Goal: Task Accomplishment & Management: Use online tool/utility

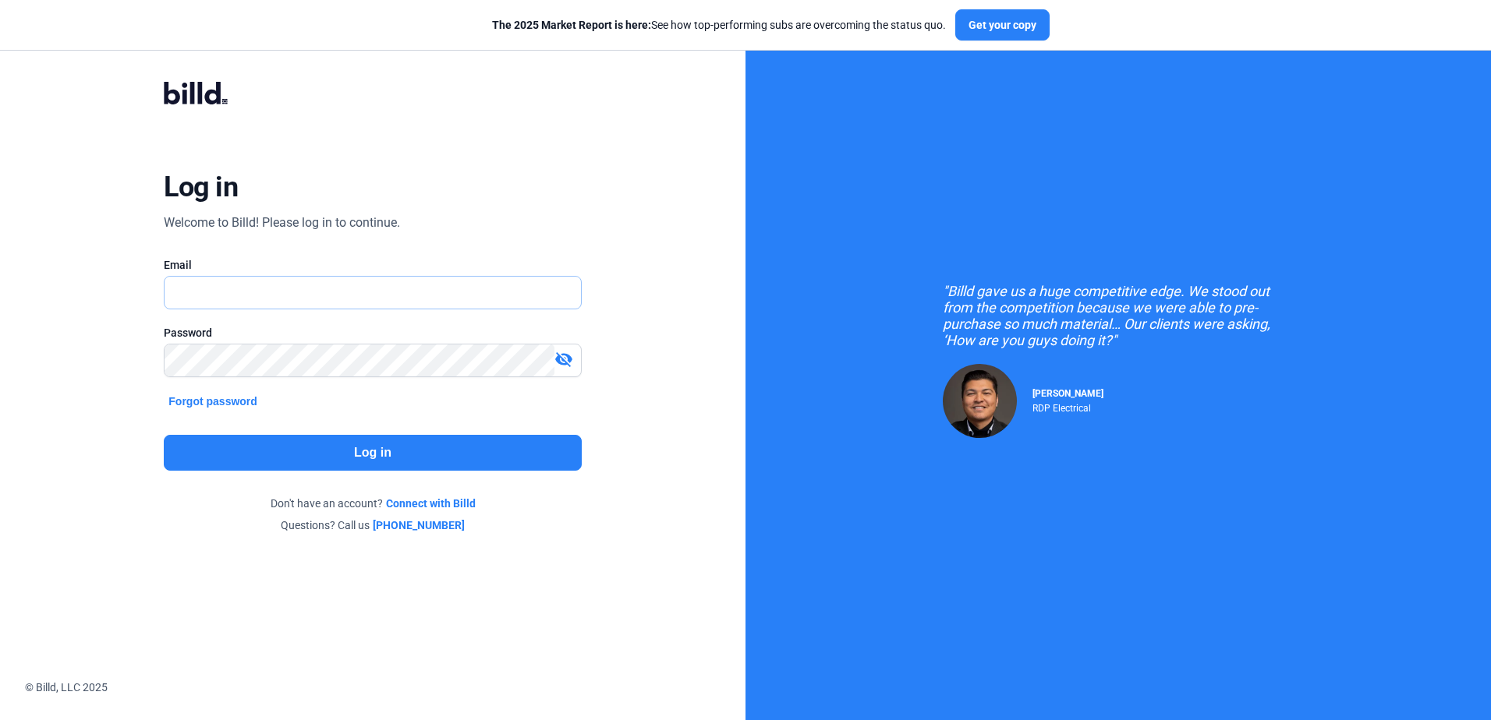
type input "[PERSON_NAME][EMAIL_ADDRESS][DOMAIN_NAME]"
click at [330, 459] on button "Log in" at bounding box center [372, 453] width 417 height 36
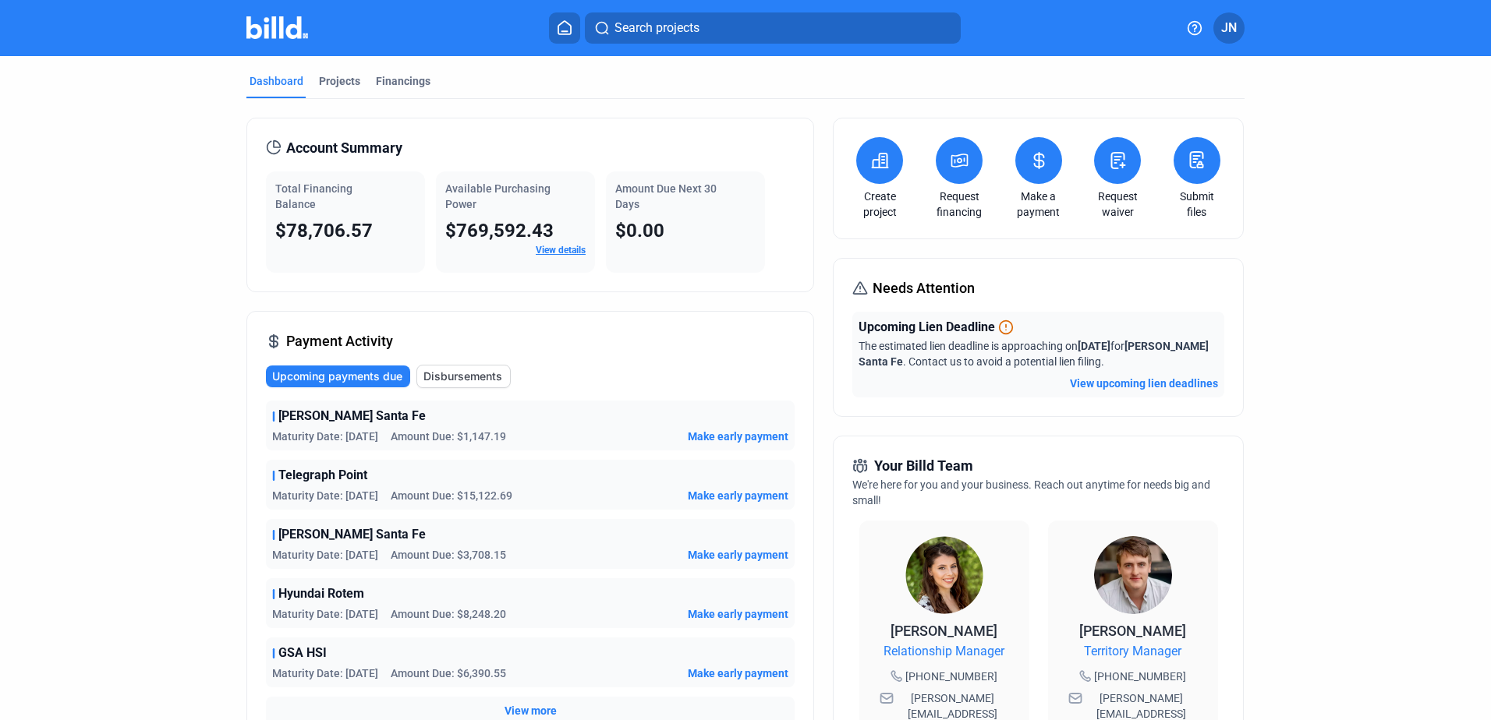
click at [1112, 163] on icon at bounding box center [1118, 161] width 13 height 16
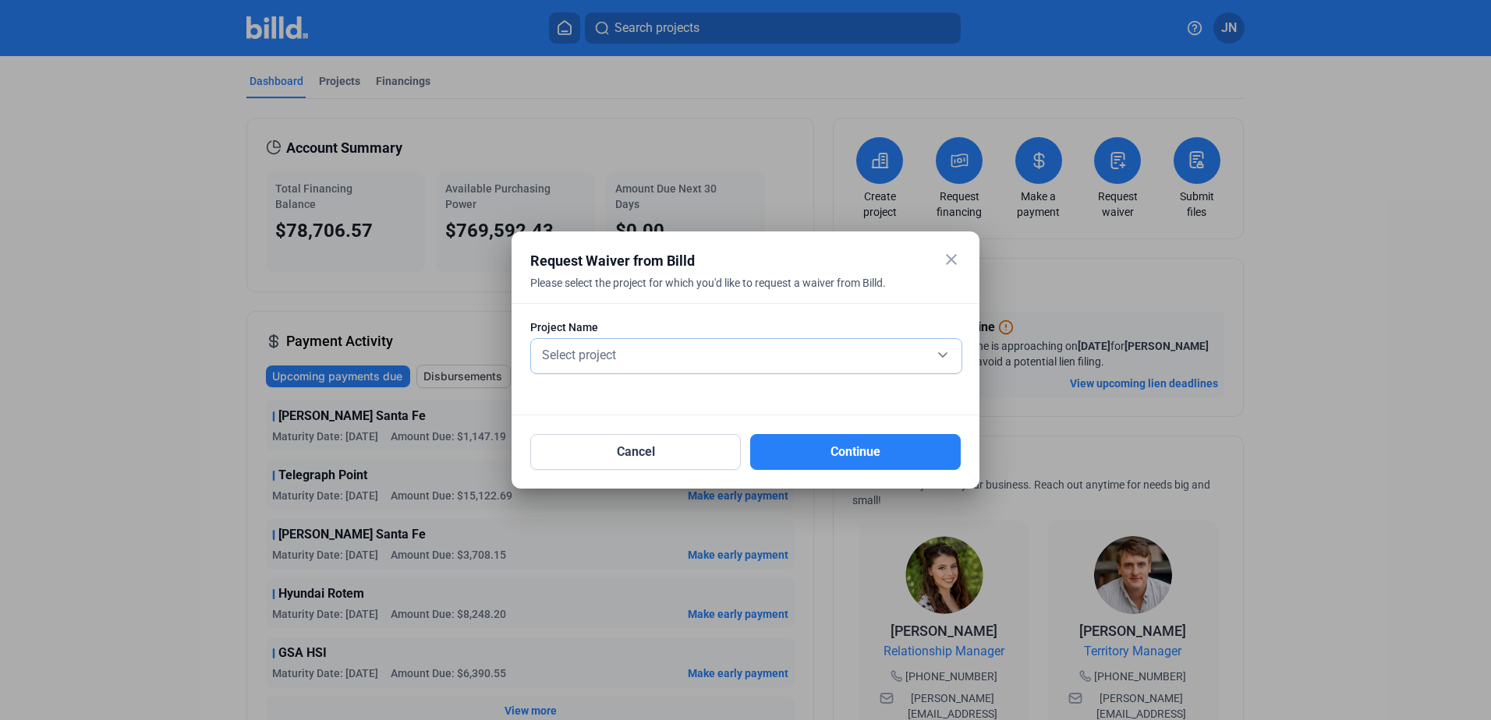
click at [588, 353] on span "Select project" at bounding box center [579, 355] width 74 height 15
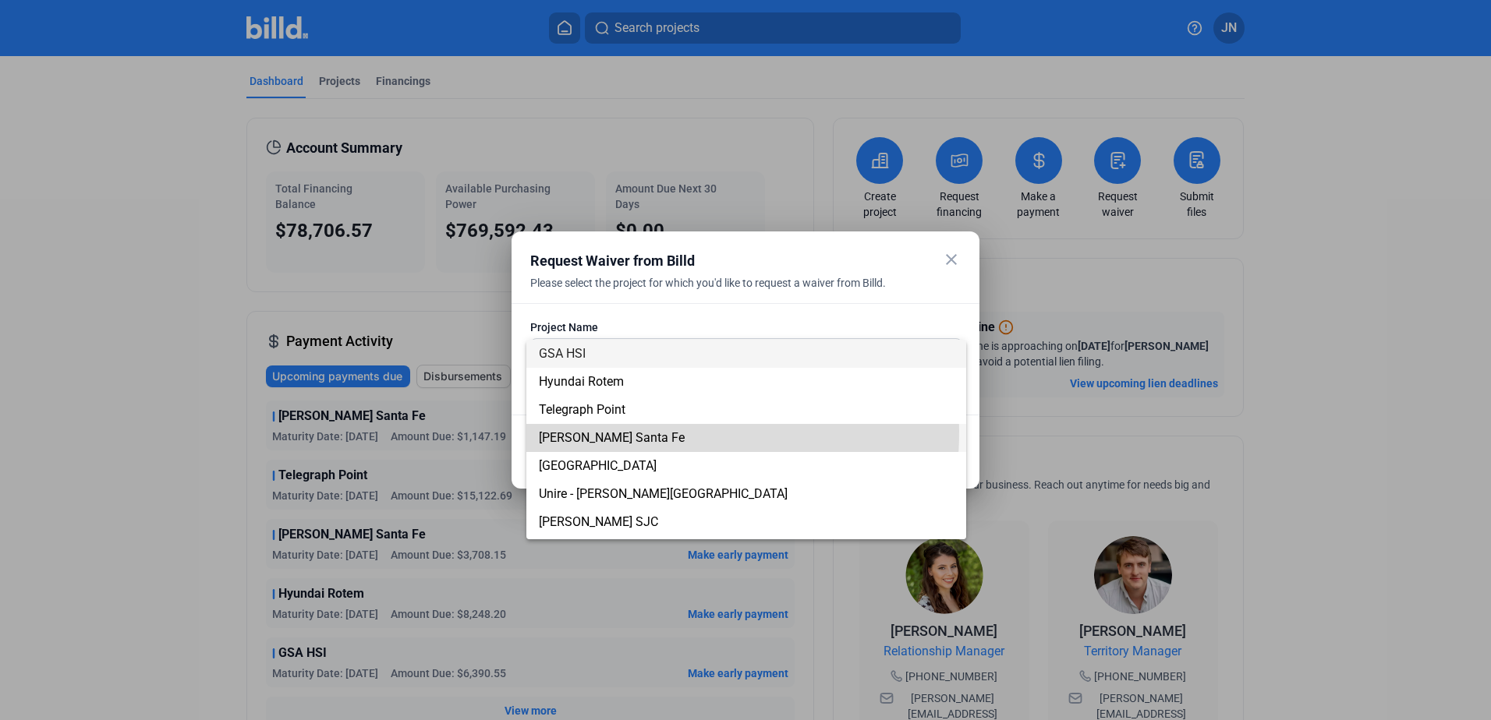
click at [580, 431] on span "[PERSON_NAME] Santa Fe" at bounding box center [612, 437] width 146 height 15
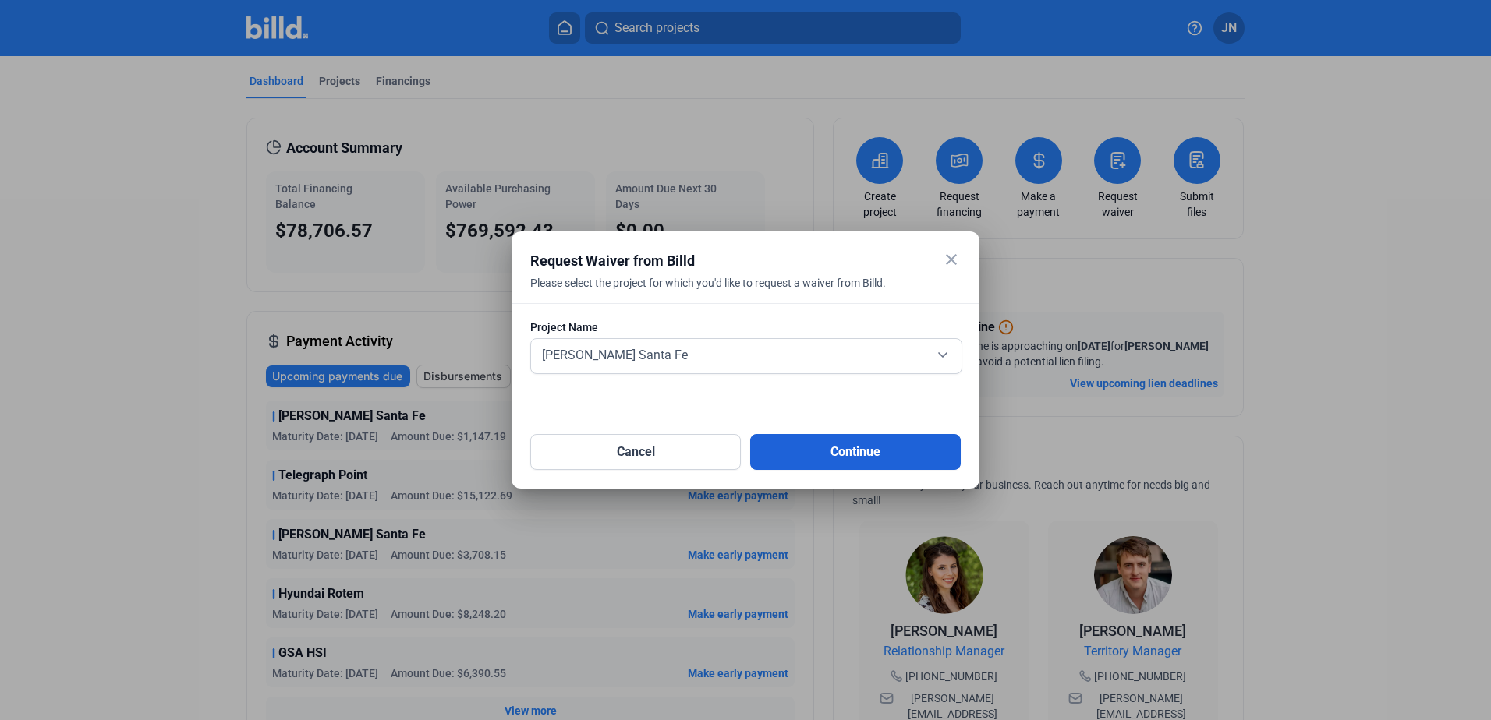
click at [780, 450] on button "Continue" at bounding box center [855, 452] width 210 height 36
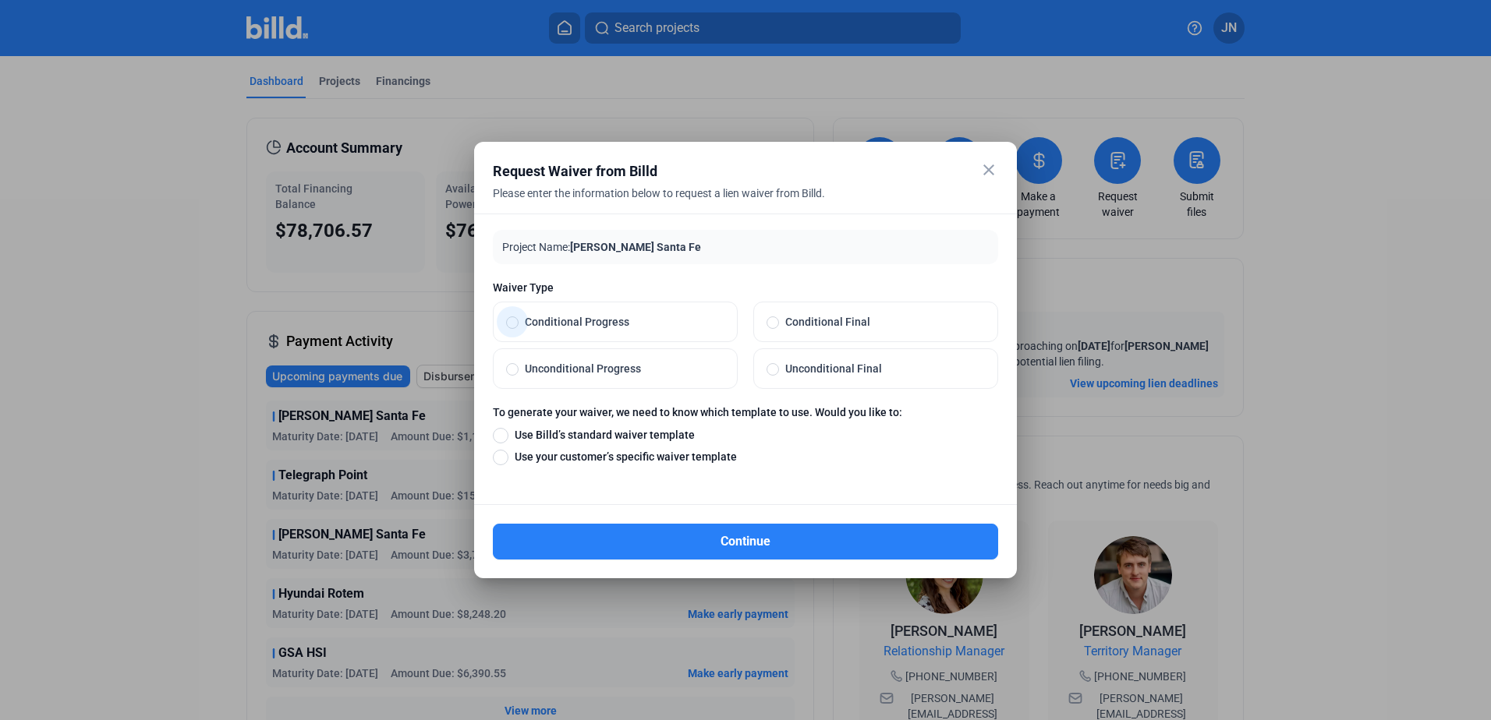
click at [515, 324] on span at bounding box center [512, 323] width 12 height 12
click at [515, 324] on input "Conditional Progress" at bounding box center [512, 322] width 12 height 14
radio input "true"
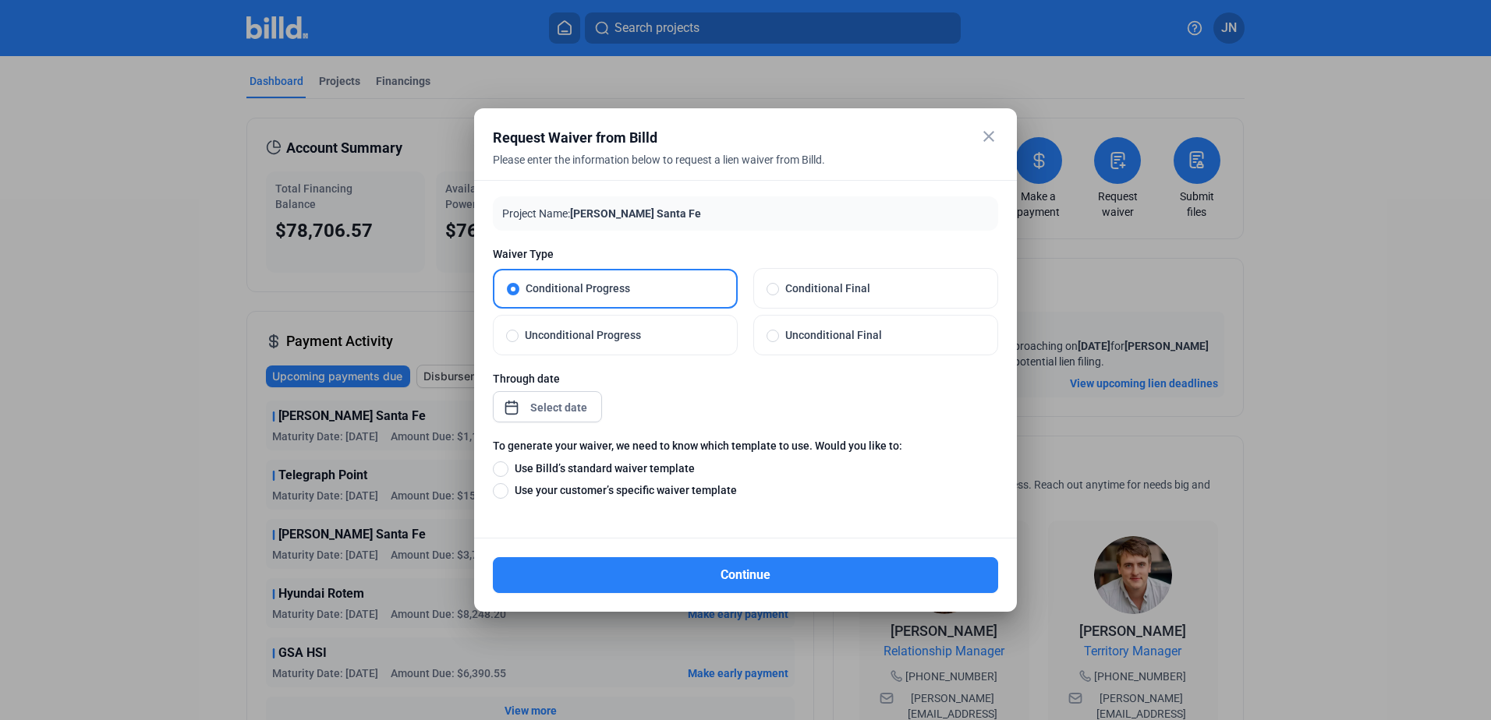
click at [566, 405] on div "close Request Waiver from Billd Please enter the information below to request a…" at bounding box center [745, 360] width 1491 height 720
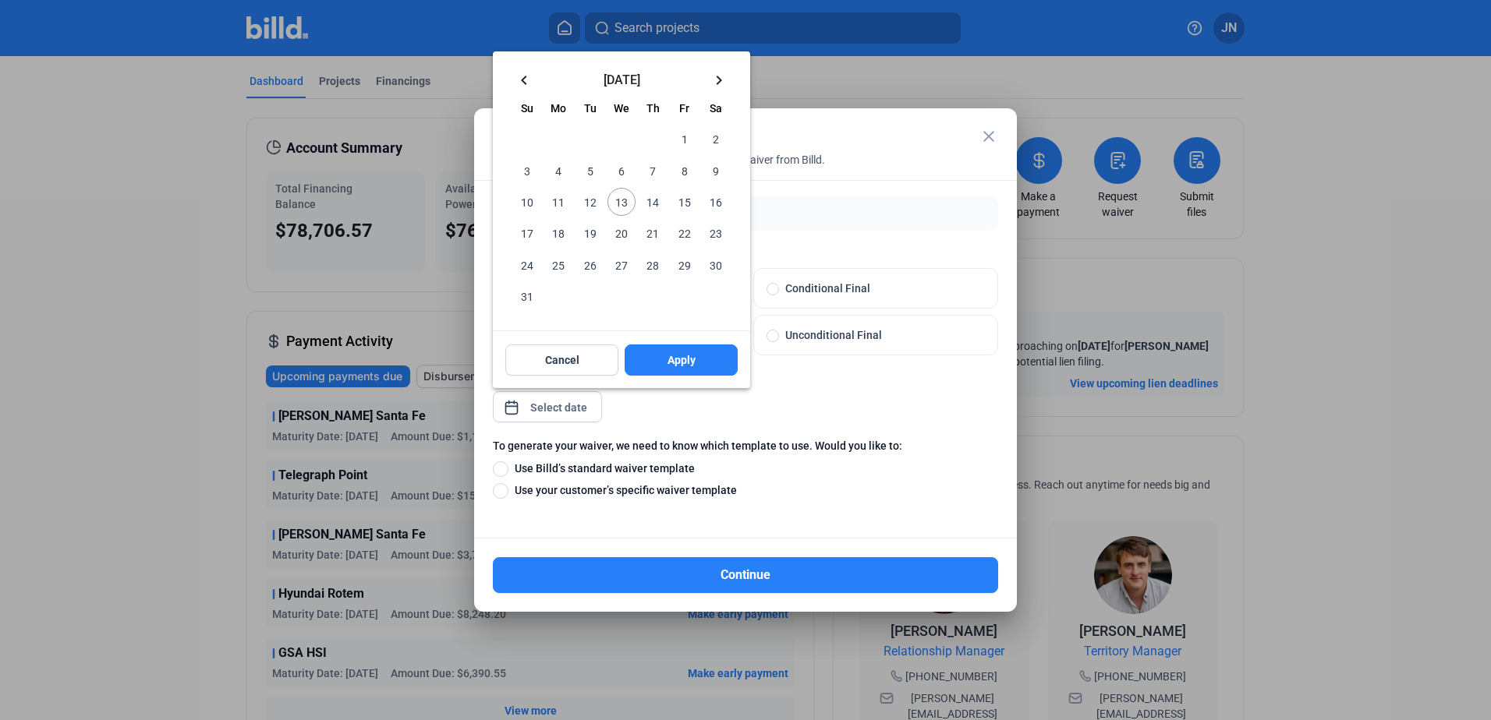
click at [525, 76] on mat-icon "keyboard_arrow_left" at bounding box center [524, 80] width 19 height 19
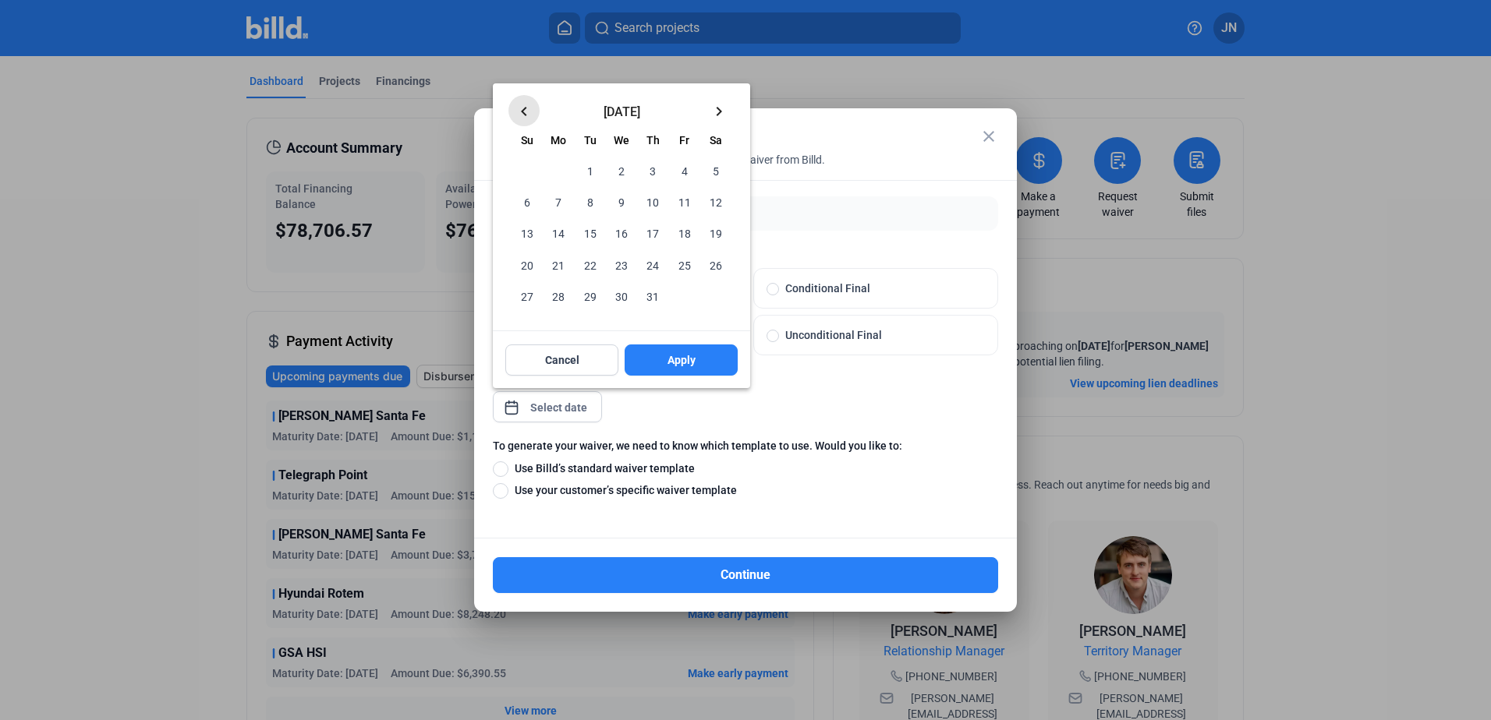
click at [525, 76] on div at bounding box center [745, 360] width 1491 height 720
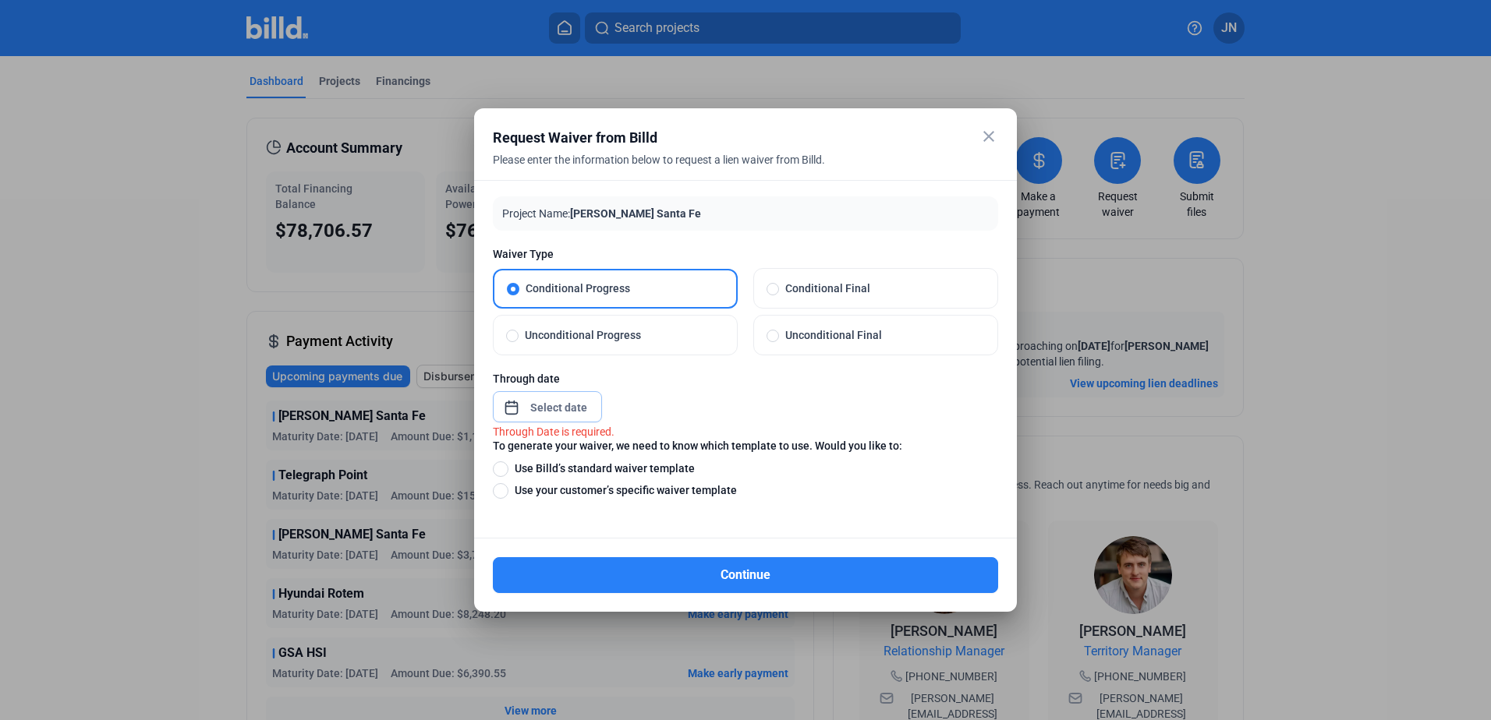
click at [540, 400] on input at bounding box center [558, 407] width 67 height 19
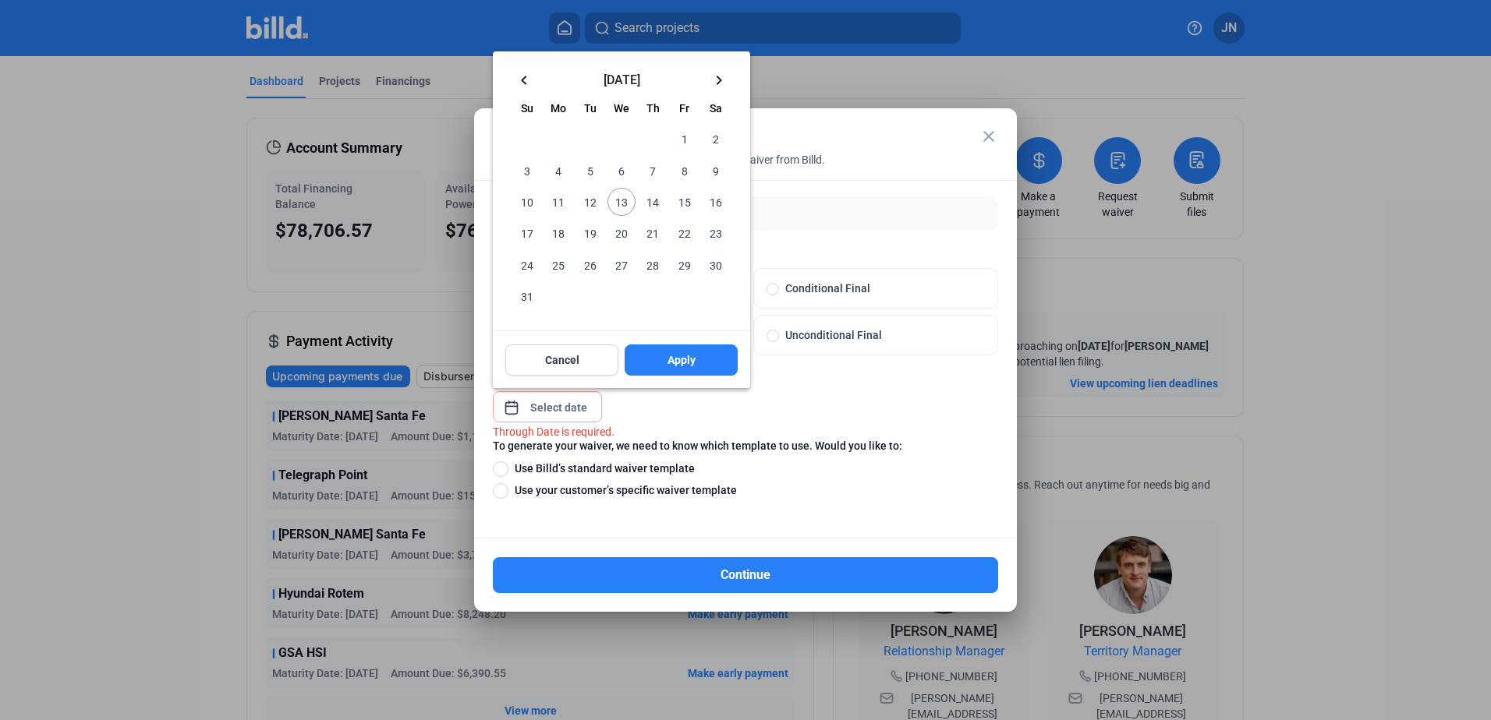
click at [525, 80] on mat-icon "keyboard_arrow_left" at bounding box center [524, 80] width 19 height 19
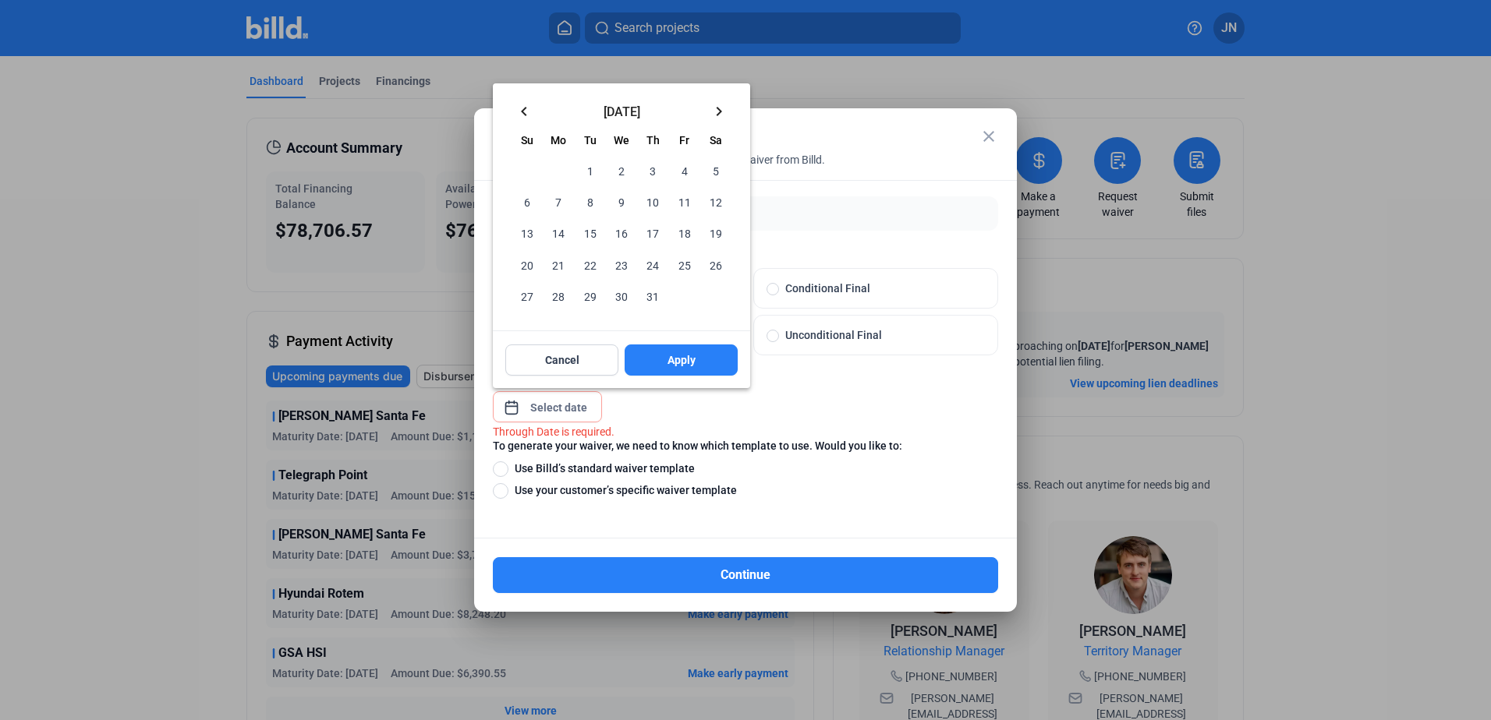
click at [652, 292] on span "31" at bounding box center [652, 296] width 28 height 28
click at [689, 359] on span "Apply" at bounding box center [681, 360] width 28 height 16
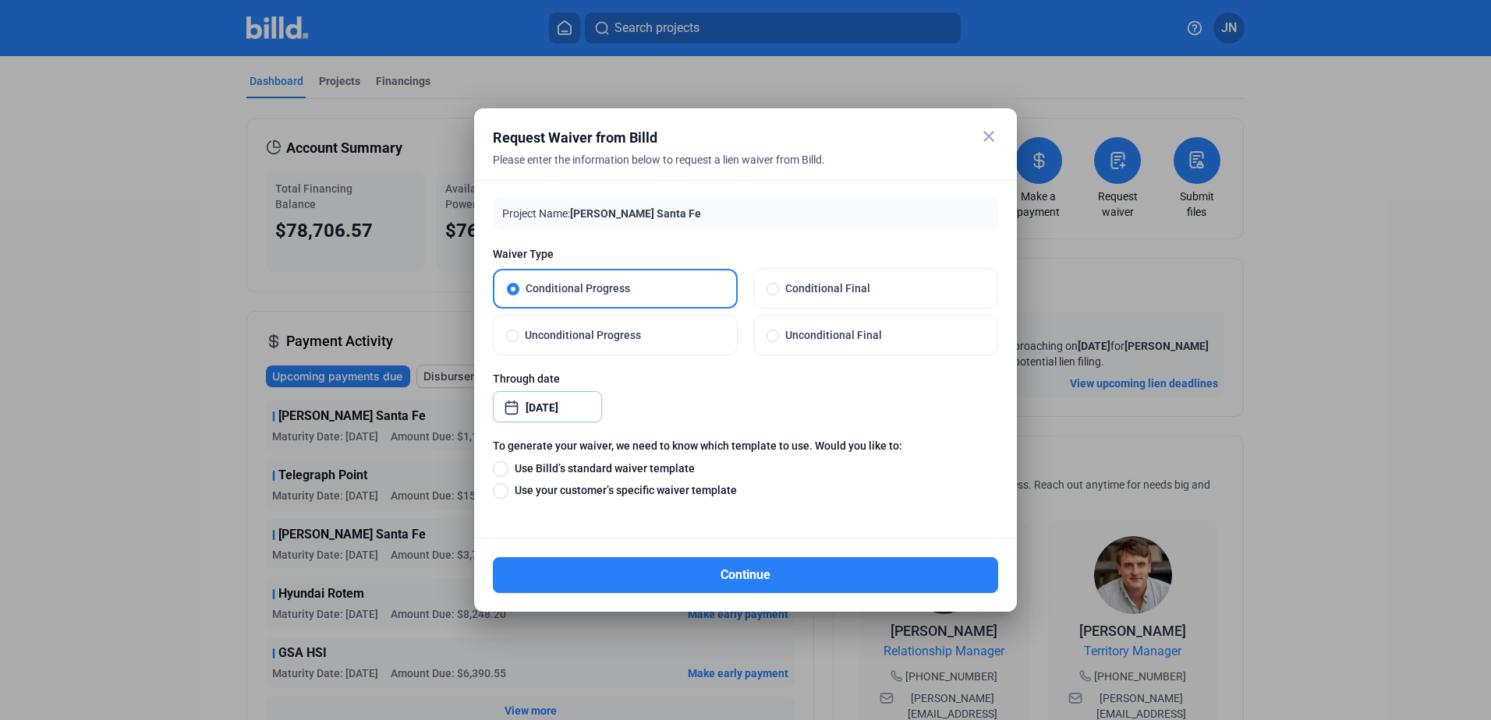
click at [549, 413] on input "[DATE]" at bounding box center [558, 407] width 67 height 19
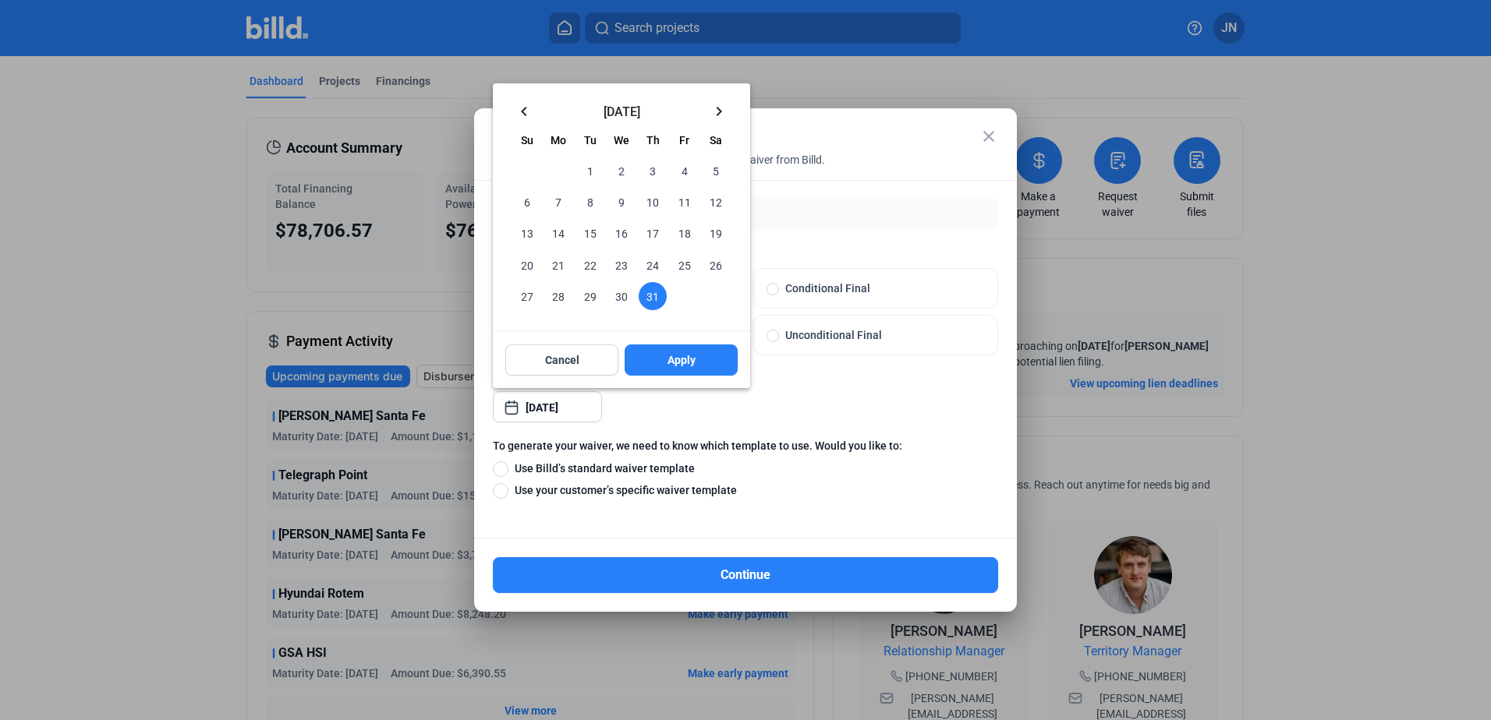
click at [528, 111] on mat-icon "keyboard_arrow_left" at bounding box center [524, 111] width 19 height 19
click at [561, 292] on span "30" at bounding box center [558, 296] width 28 height 28
click at [658, 362] on button "Apply" at bounding box center [680, 360] width 113 height 31
type input "[DATE]"
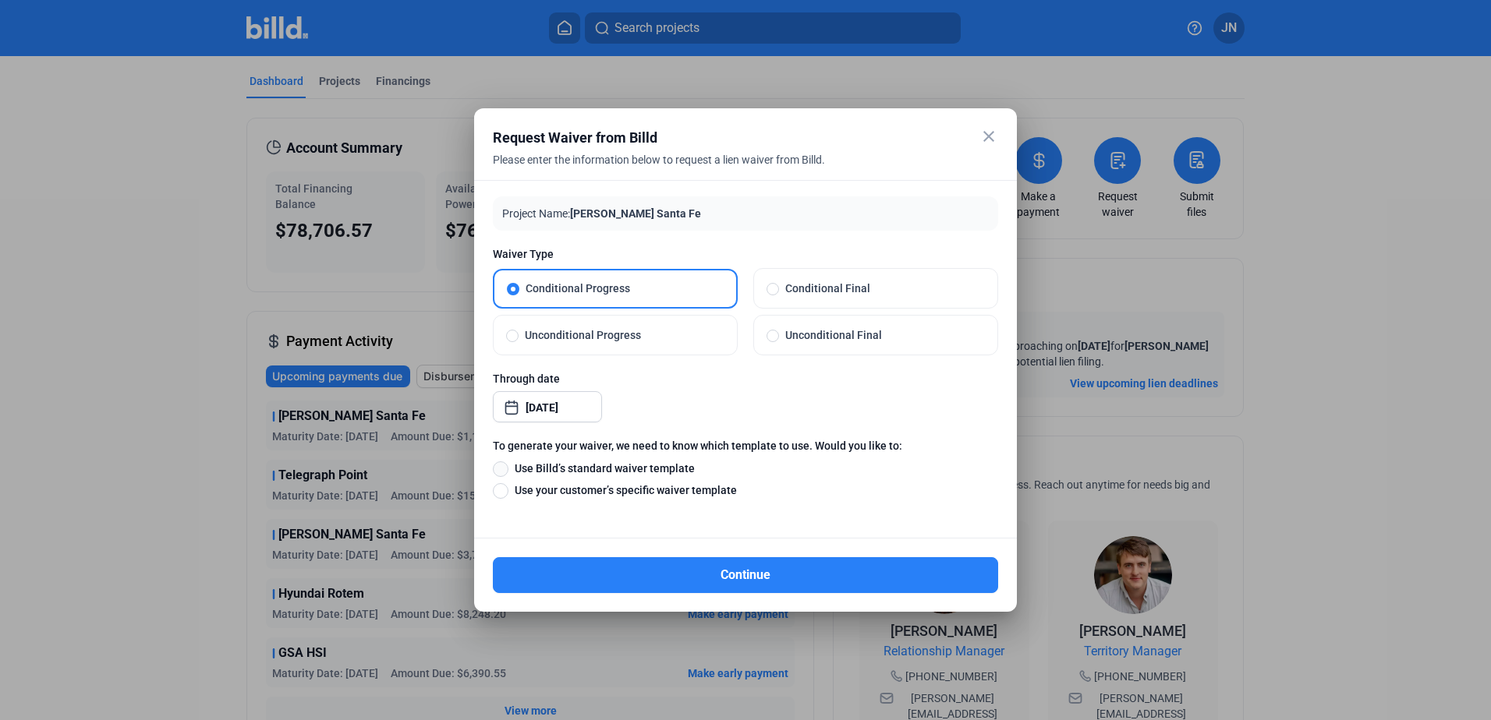
click at [504, 469] on span at bounding box center [501, 470] width 16 height 16
click at [504, 469] on input "Use Billd’s standard waiver template" at bounding box center [501, 468] width 16 height 17
radio input "true"
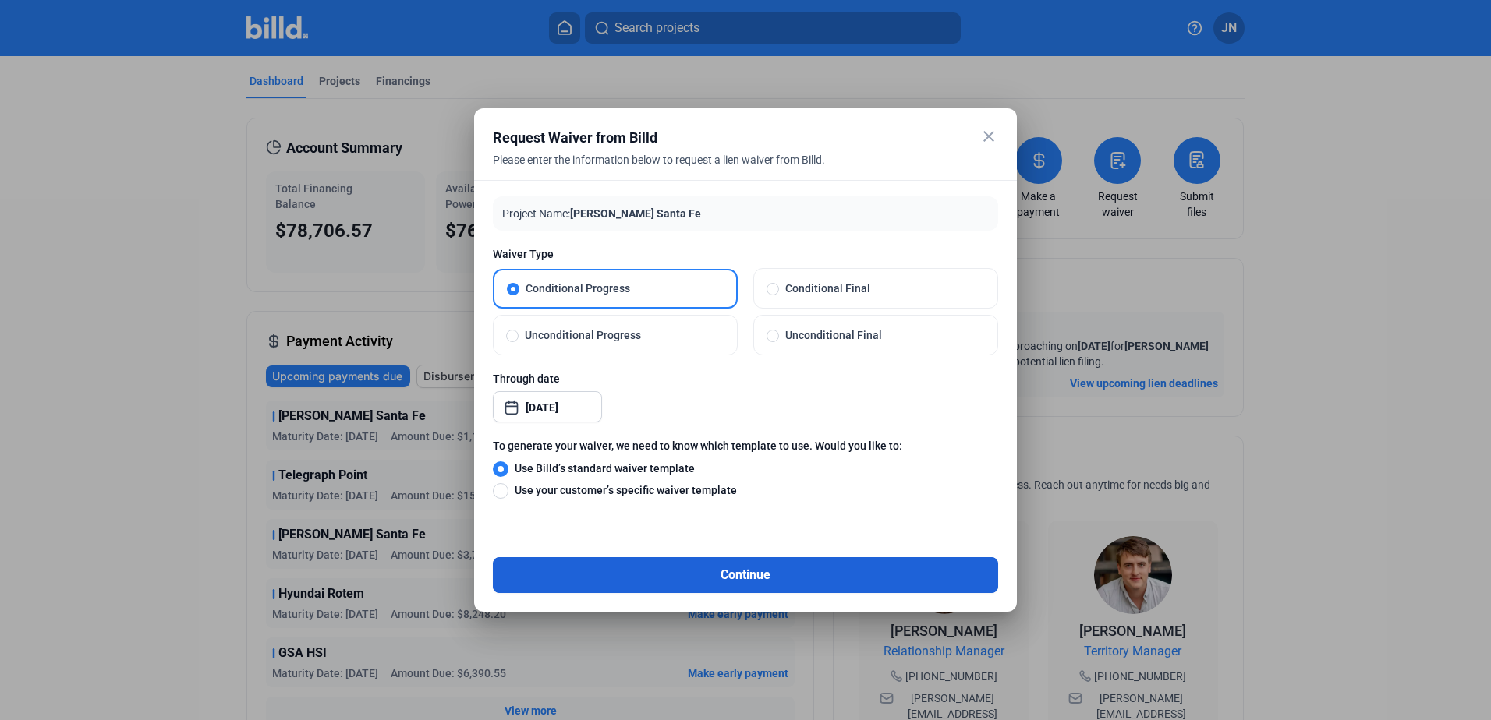
click at [691, 572] on button "Continue" at bounding box center [745, 575] width 505 height 36
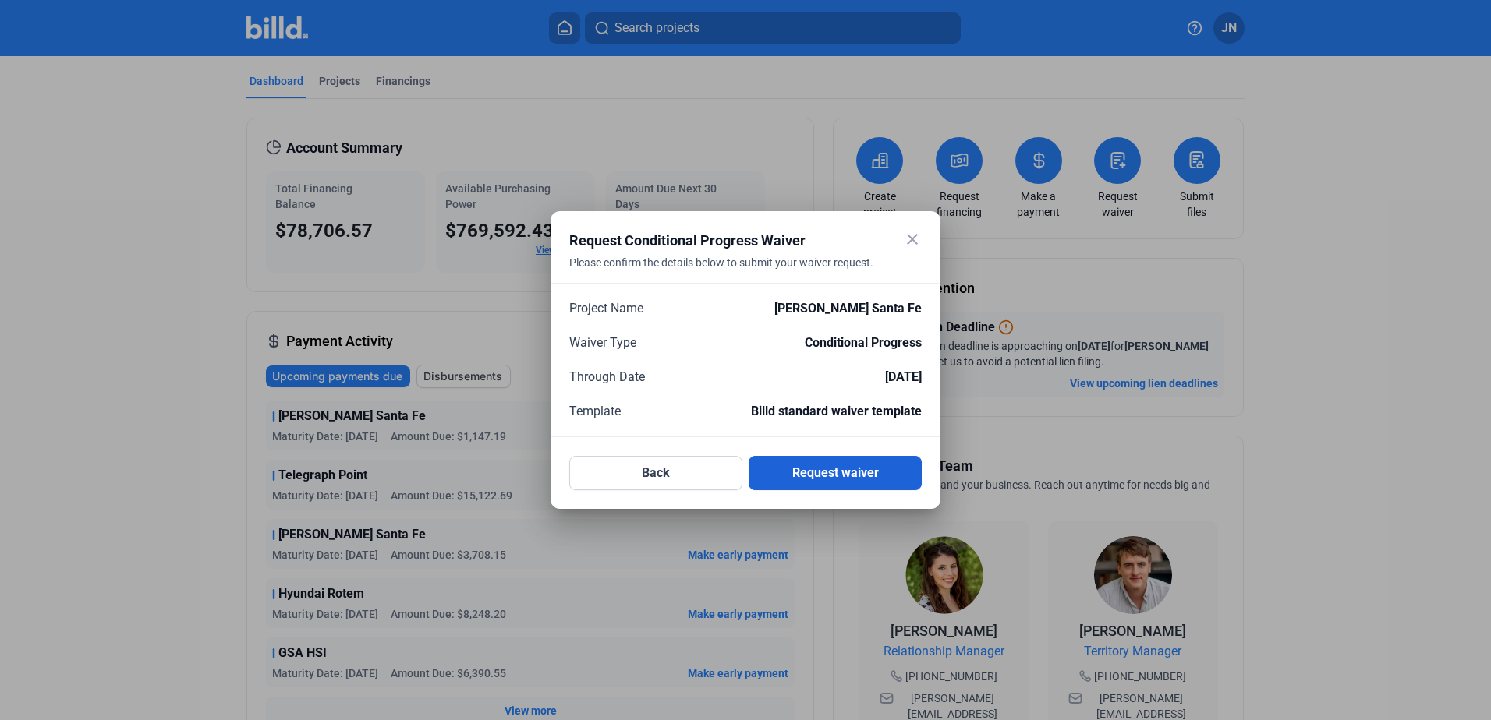
click at [831, 472] on button "Request waiver" at bounding box center [834, 473] width 173 height 34
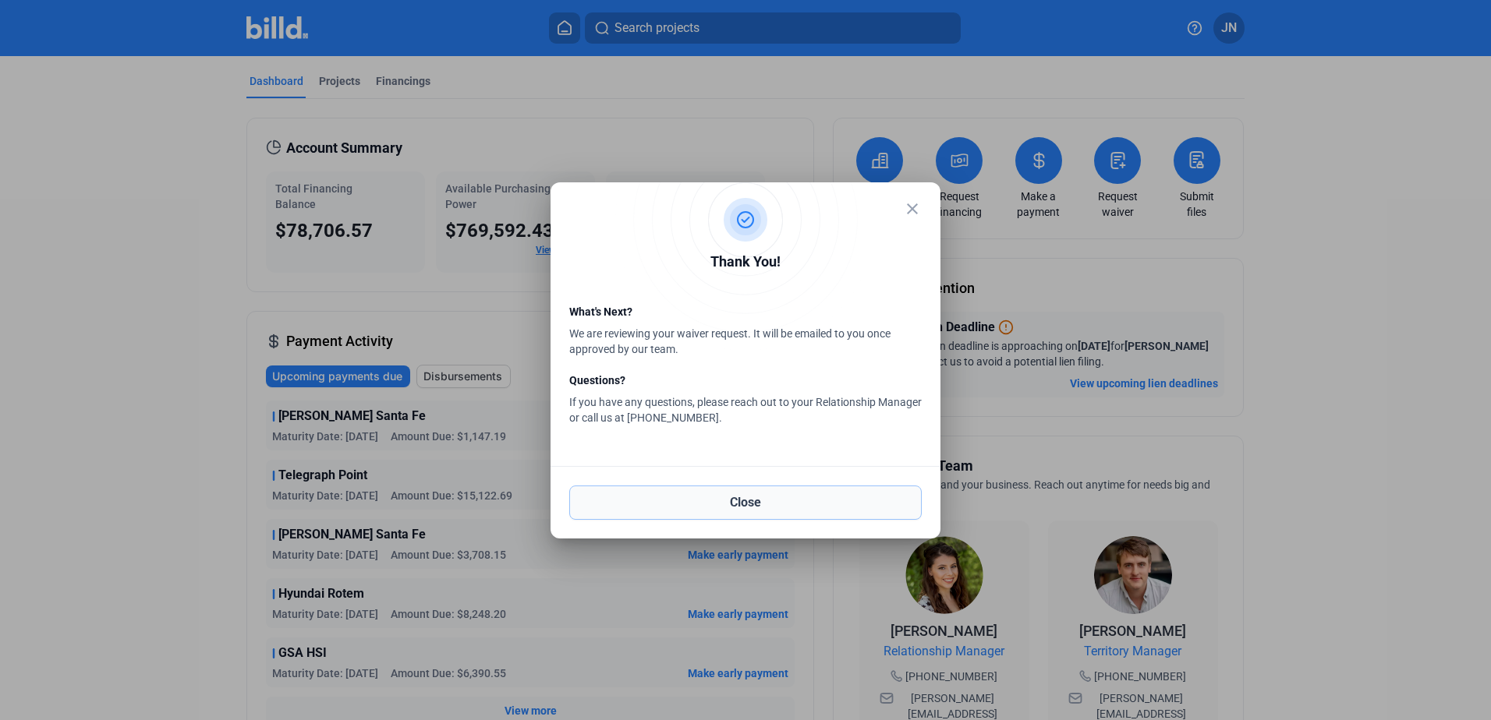
click at [759, 502] on button "Close" at bounding box center [745, 503] width 352 height 34
